Goal: Task Accomplishment & Management: Manage account settings

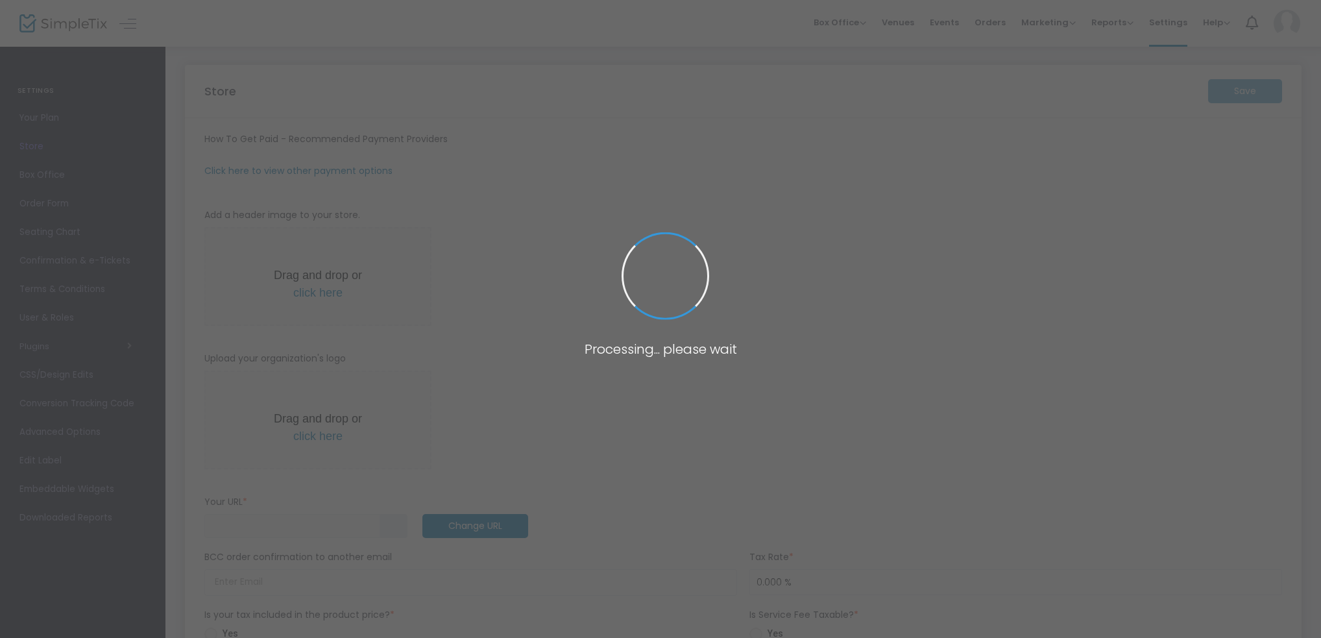
type input "[URL]"
type input "[EMAIL_ADDRESS][DOMAIN_NAME]"
type input "7.000 %"
type input "Command Decisions Wargames Center"
type input "[PHONE_NUMBER]"
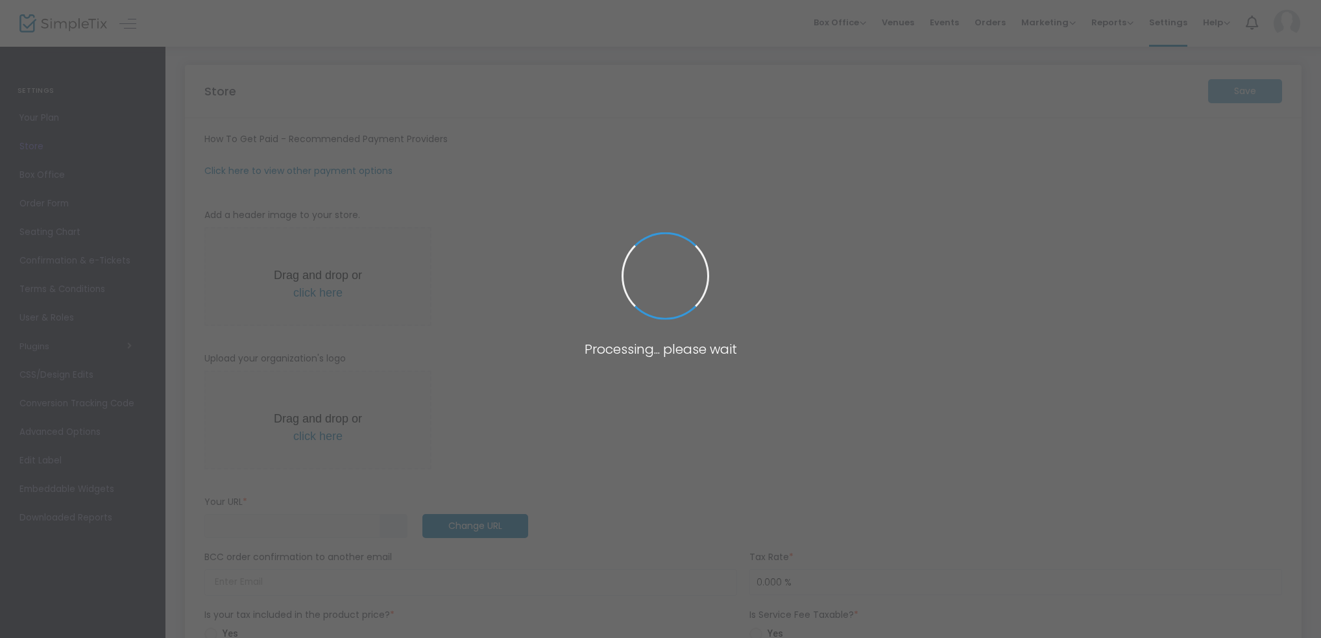
type input "[DOMAIN_NAME][URL]"
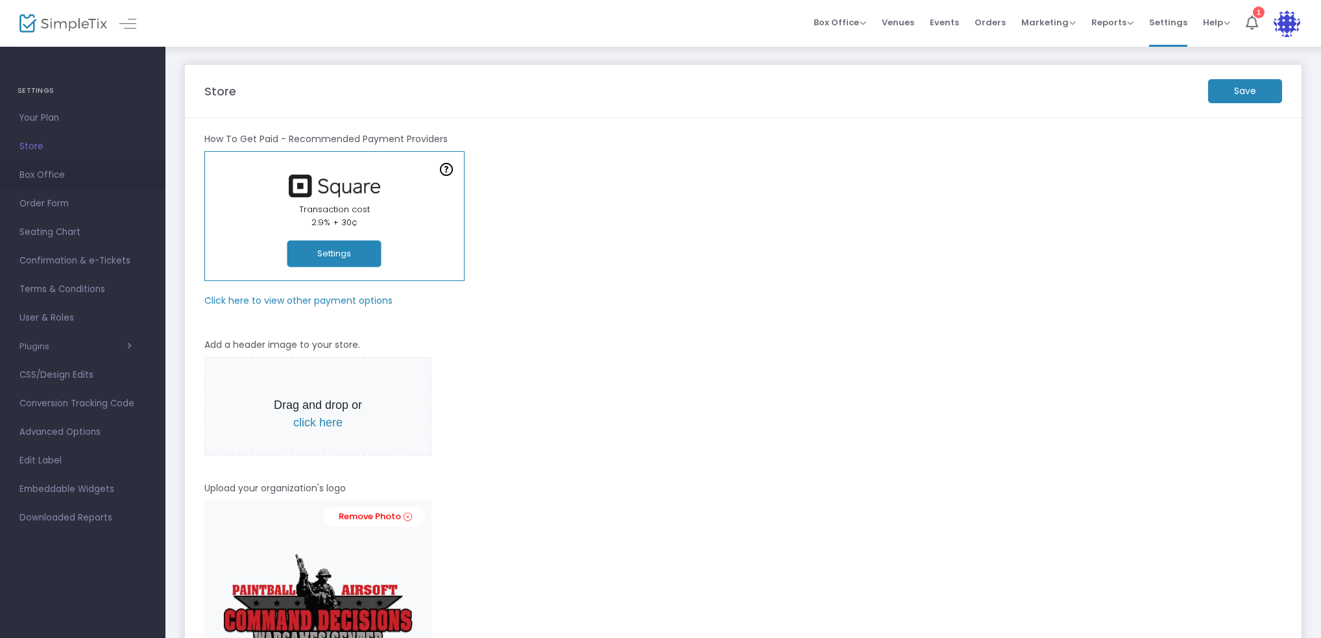
click at [50, 171] on span "Box Office" at bounding box center [82, 175] width 127 height 17
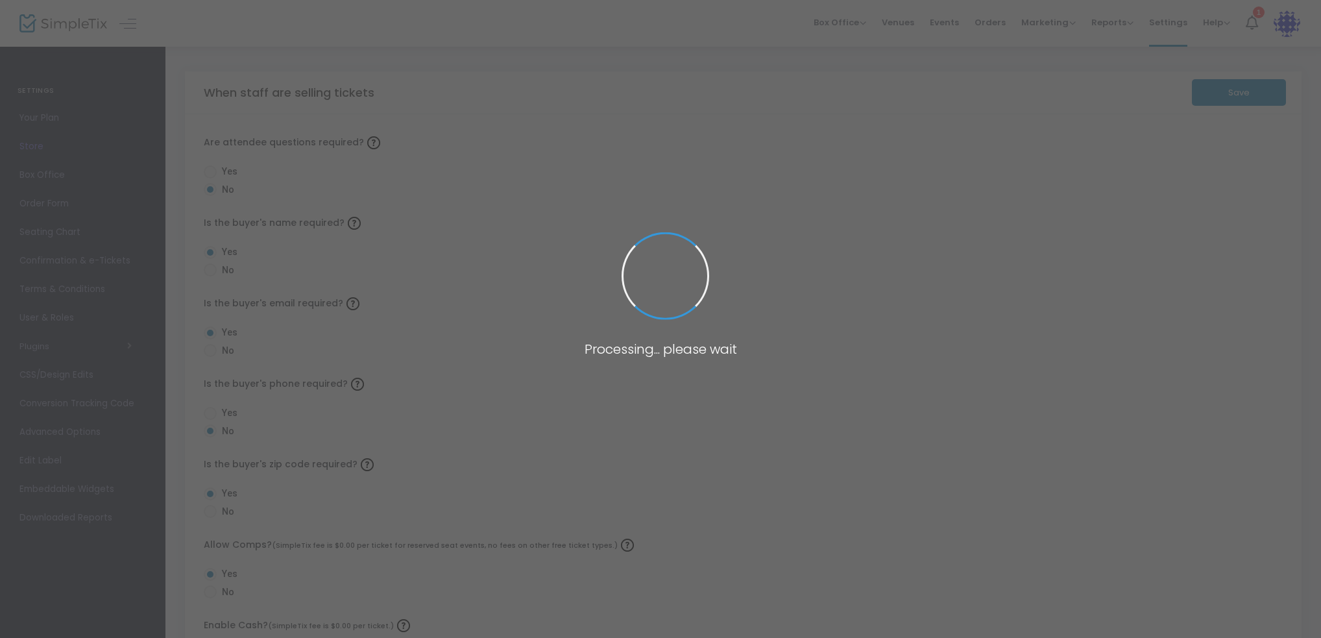
radio input "true"
radio input "false"
radio input "true"
radio input "false"
radio input "true"
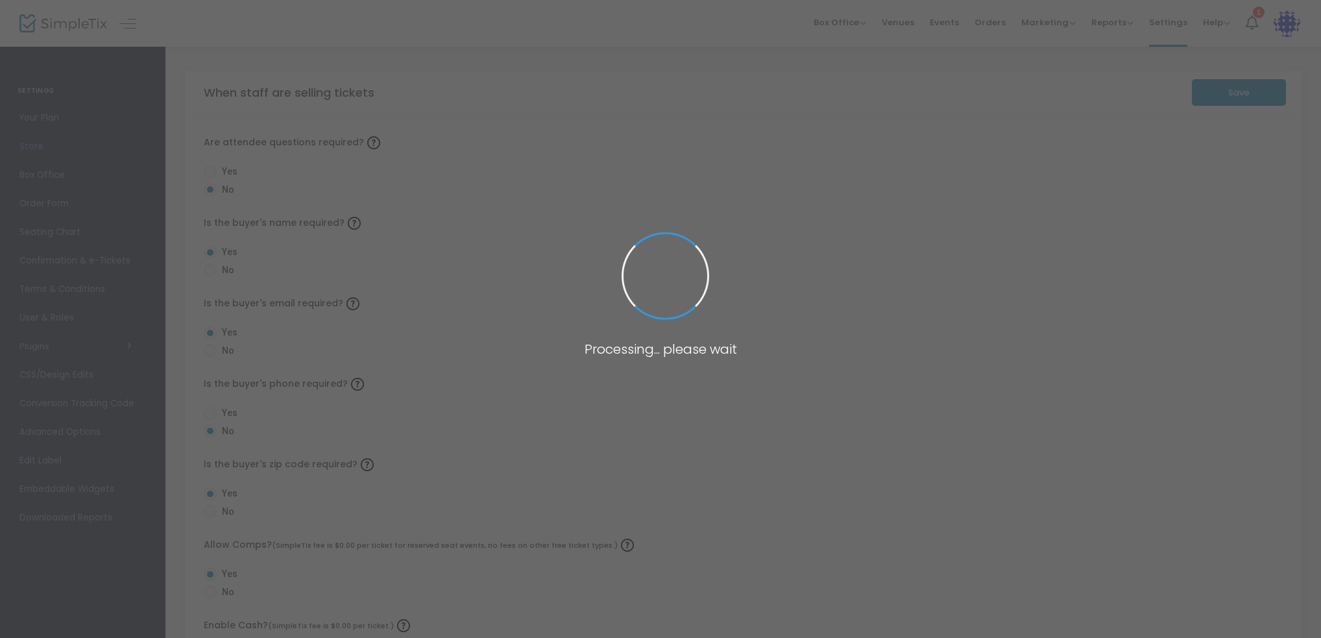
radio input "true"
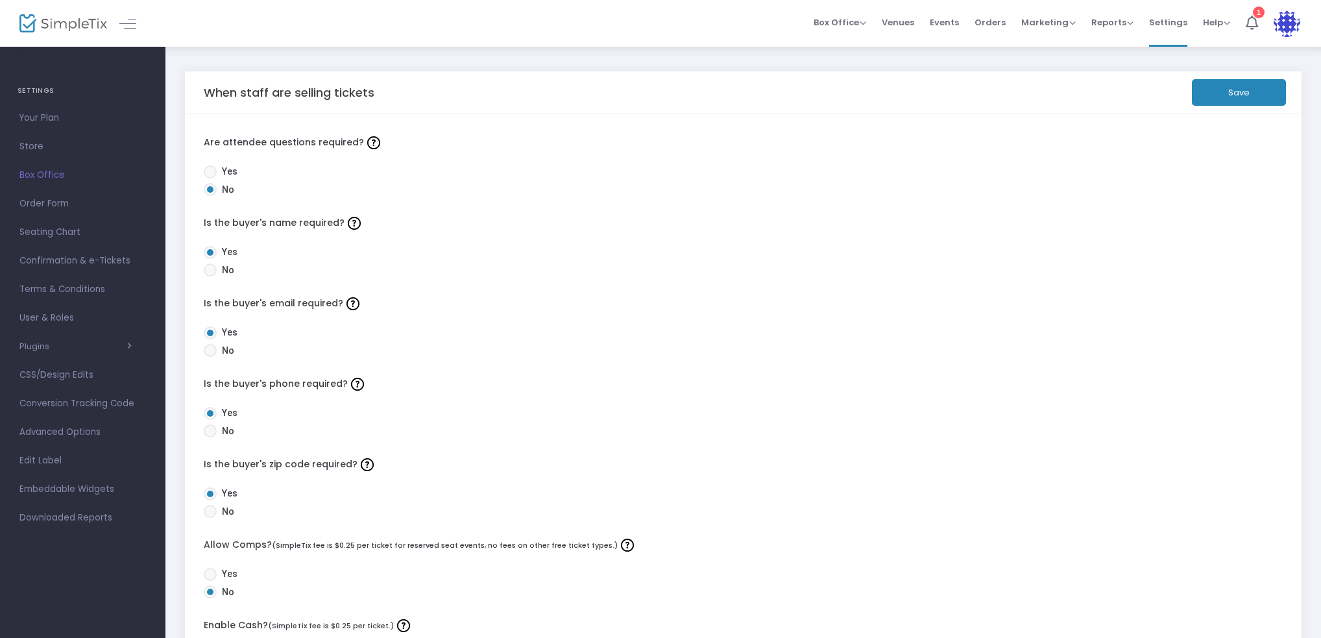
click at [60, 18] on img at bounding box center [63, 23] width 88 height 19
